Goal: Information Seeking & Learning: Learn about a topic

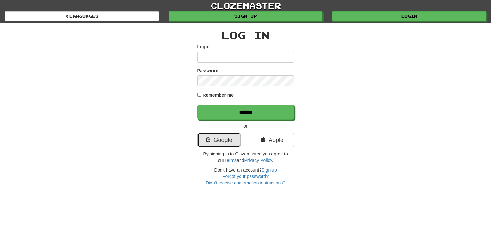
click at [219, 140] on link "Google" at bounding box center [219, 140] width 44 height 15
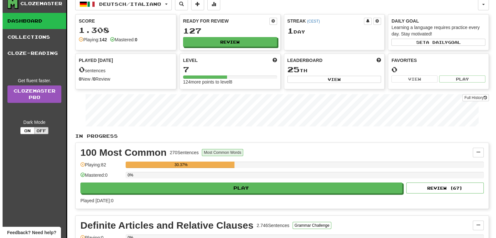
scroll to position [32, 0]
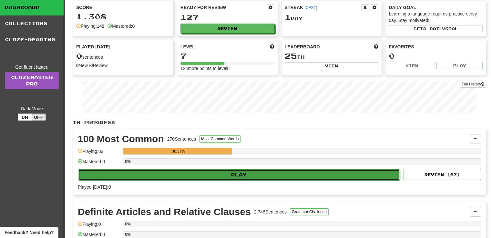
click at [238, 175] on button "Play" at bounding box center [239, 175] width 322 height 11
select select "**"
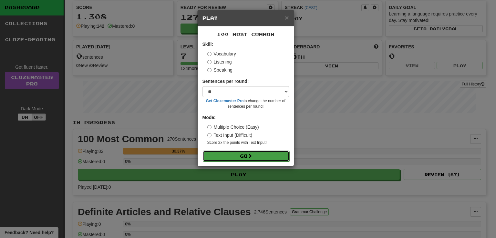
click at [234, 154] on button "Go" at bounding box center [246, 156] width 87 height 11
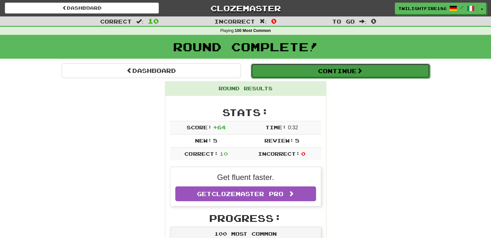
click at [331, 71] on button "Continue" at bounding box center [340, 71] width 179 height 15
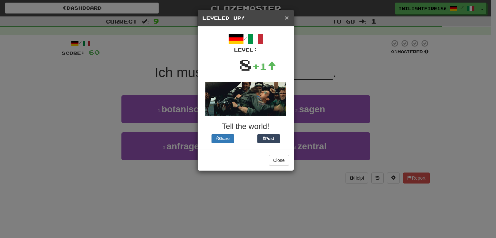
click at [288, 17] on span "×" at bounding box center [287, 17] width 4 height 7
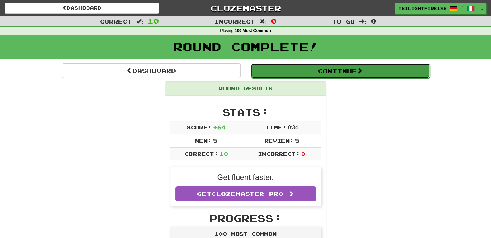
click at [311, 74] on button "Continue" at bounding box center [340, 71] width 179 height 15
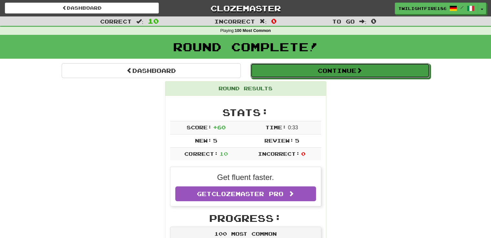
click at [311, 74] on button "Continue" at bounding box center [340, 70] width 179 height 15
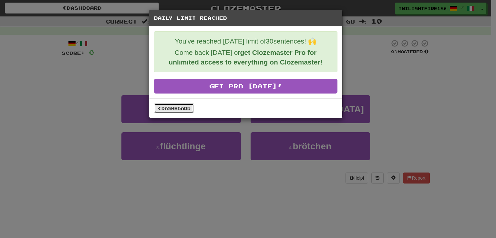
click at [186, 109] on link "Dashboard" at bounding box center [174, 109] width 40 height 10
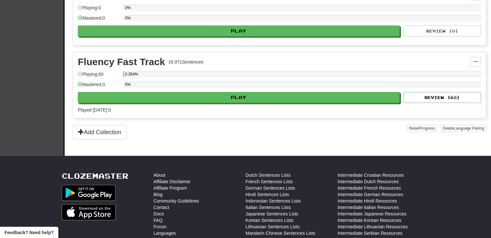
scroll to position [258, 0]
